Goal: Information Seeking & Learning: Learn about a topic

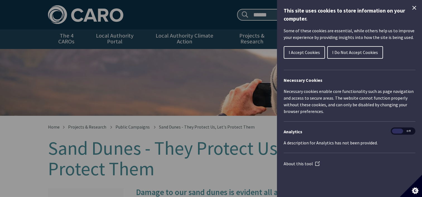
click at [414, 8] on icon "Close Cookie Control" at bounding box center [414, 7] width 7 height 7
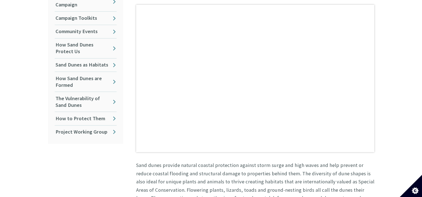
scroll to position [145, 0]
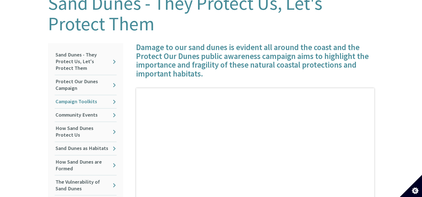
click at [78, 96] on link "Campaign Toolkits" at bounding box center [86, 101] width 62 height 13
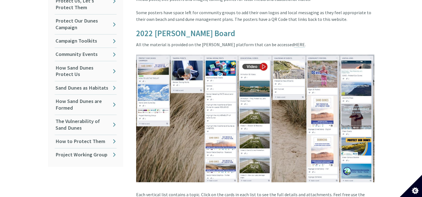
scroll to position [195, 0]
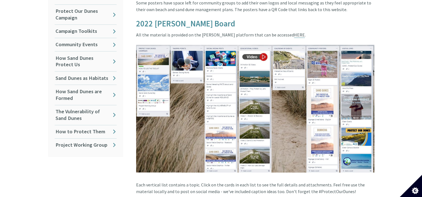
click at [294, 32] on link "HERE" at bounding box center [299, 35] width 11 height 6
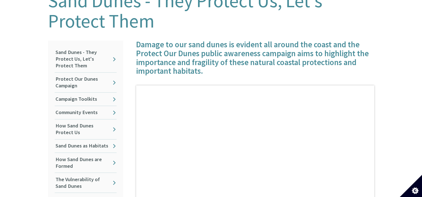
scroll to position [167, 0]
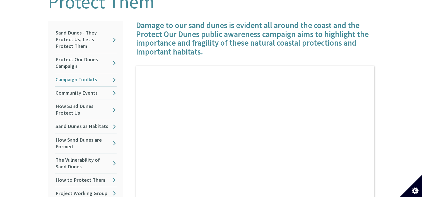
click at [68, 73] on link "Campaign Toolkits" at bounding box center [86, 79] width 62 height 13
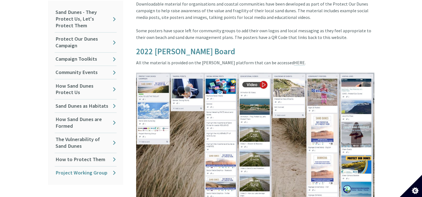
scroll to position [139, 0]
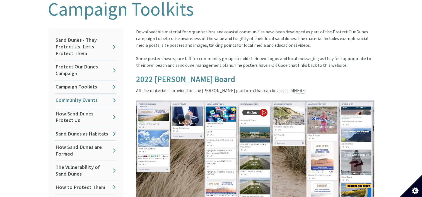
click at [82, 95] on link "Community Events" at bounding box center [86, 100] width 62 height 13
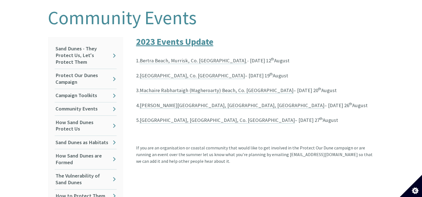
scroll to position [167, 0]
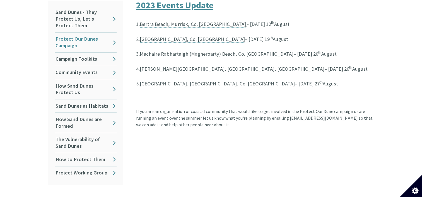
click at [71, 35] on link "Protect Our Dunes Campaign" at bounding box center [86, 43] width 62 height 20
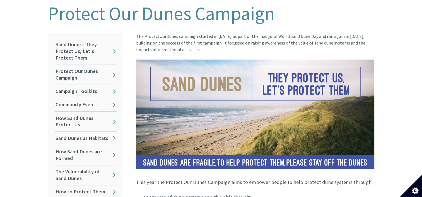
scroll to position [139, 0]
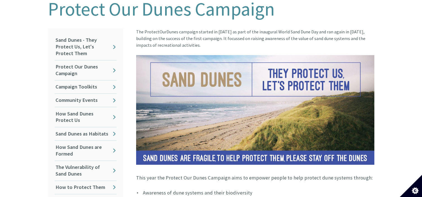
click at [74, 142] on link "How Sand Dunes are Formed" at bounding box center [86, 151] width 62 height 20
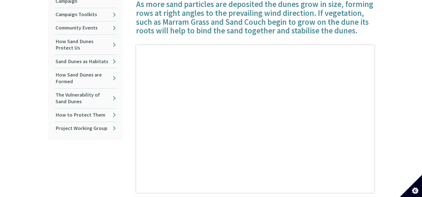
scroll to position [223, 0]
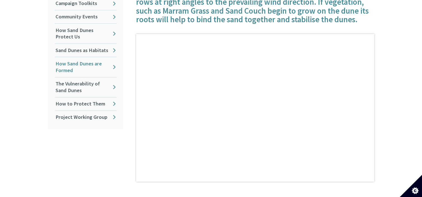
click at [76, 57] on link "How Sand Dunes are Formed" at bounding box center [86, 67] width 62 height 20
